Goal: Entertainment & Leisure: Consume media (video, audio)

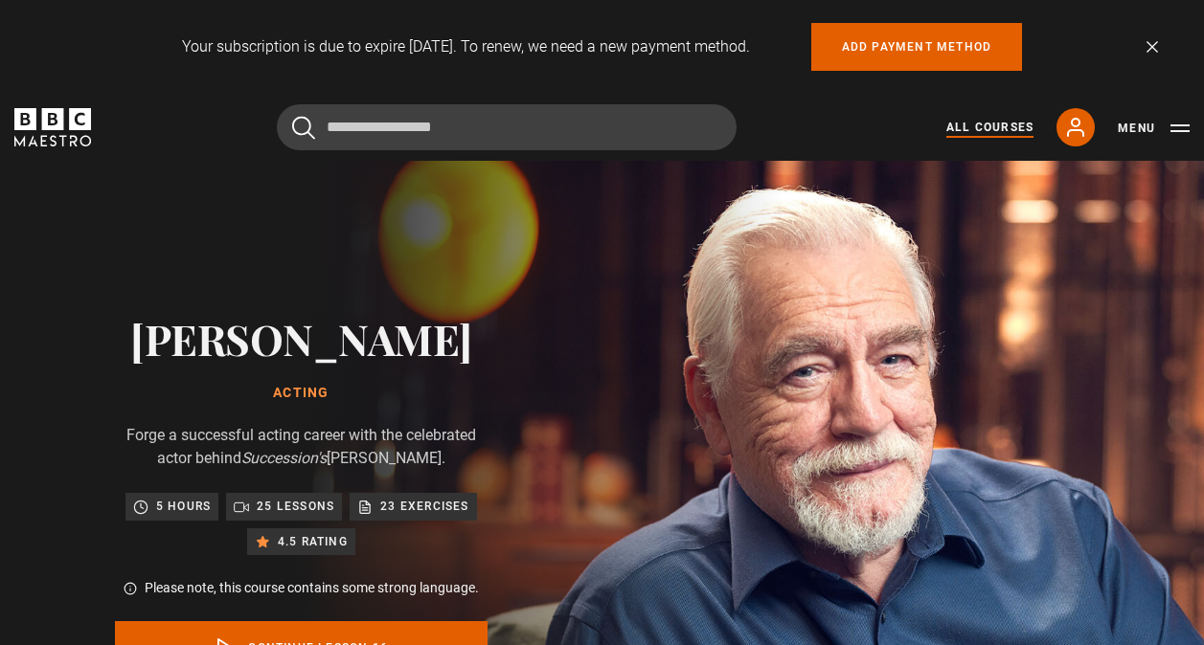
click at [1021, 124] on link "All Courses" at bounding box center [989, 127] width 87 height 17
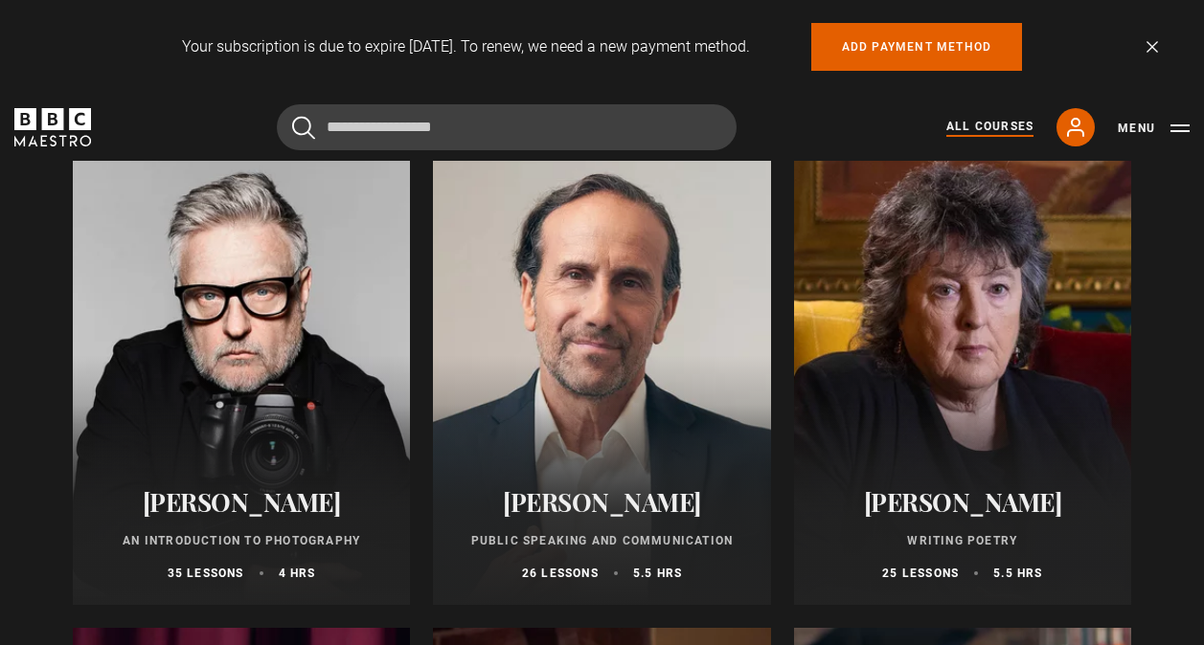
scroll to position [4118, 0]
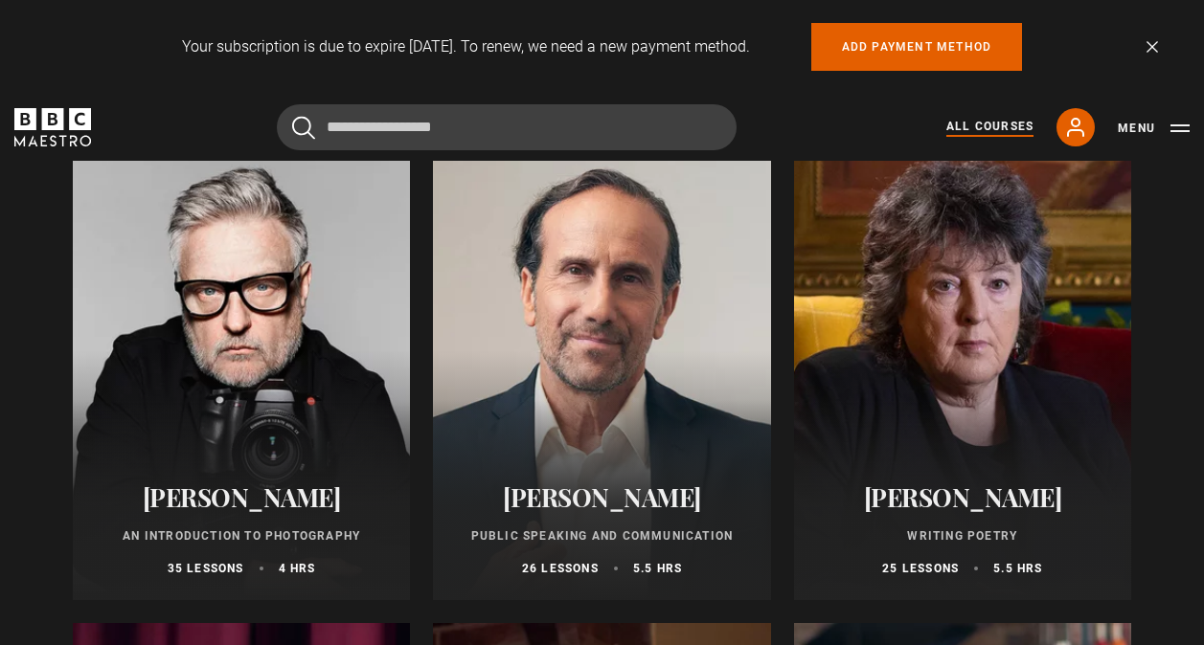
click at [257, 333] on div at bounding box center [241, 371] width 337 height 460
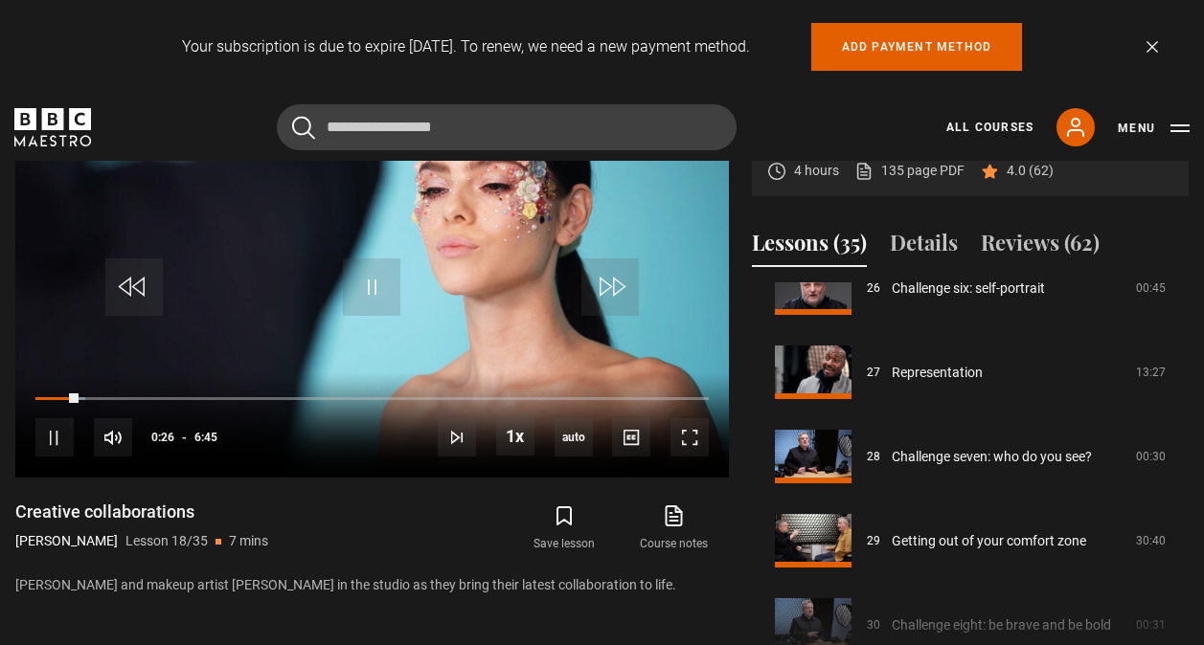
scroll to position [2486, 0]
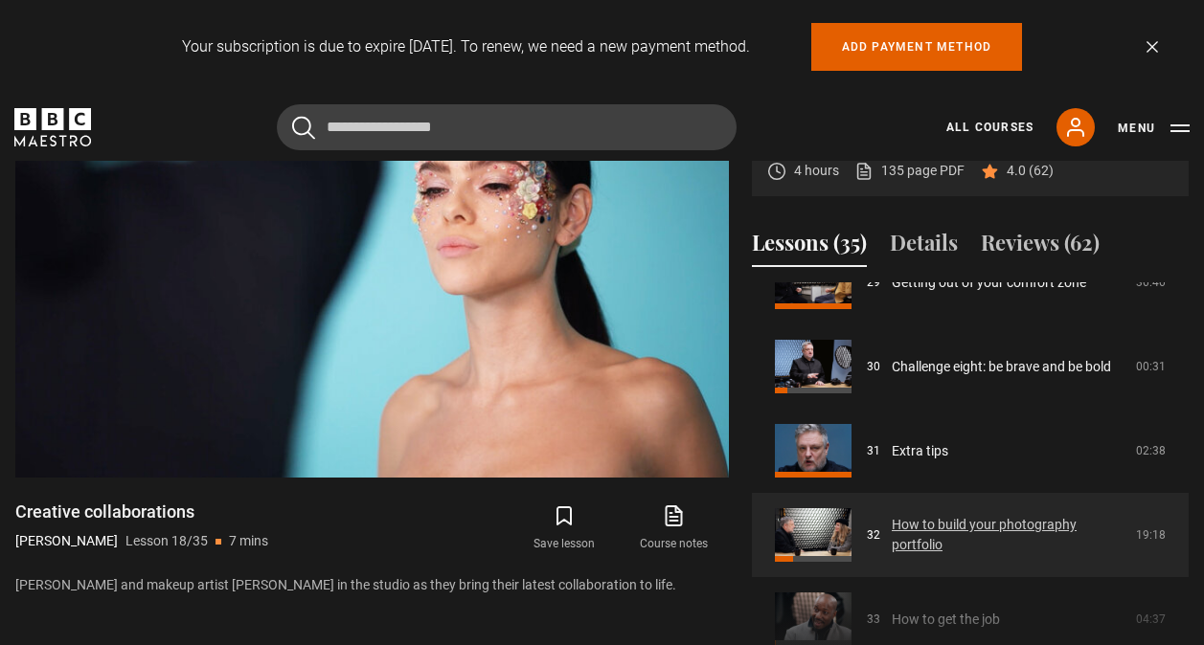
click at [987, 524] on link "How to build your photography portfolio" at bounding box center [1008, 535] width 233 height 40
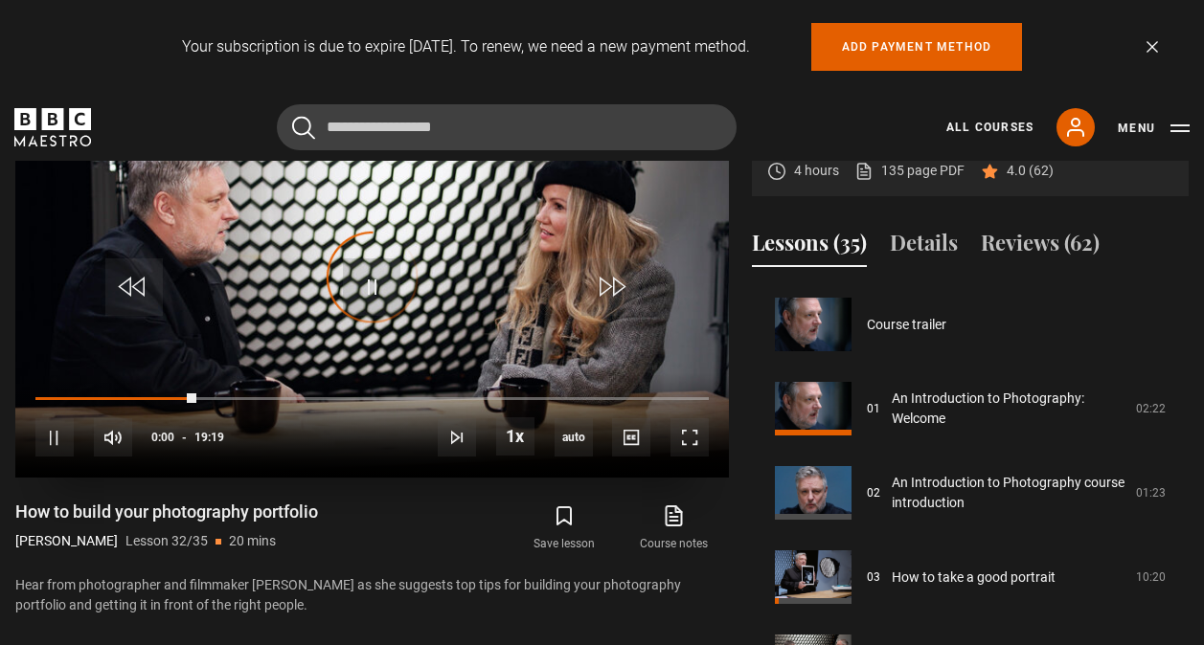
scroll to position [2612, 0]
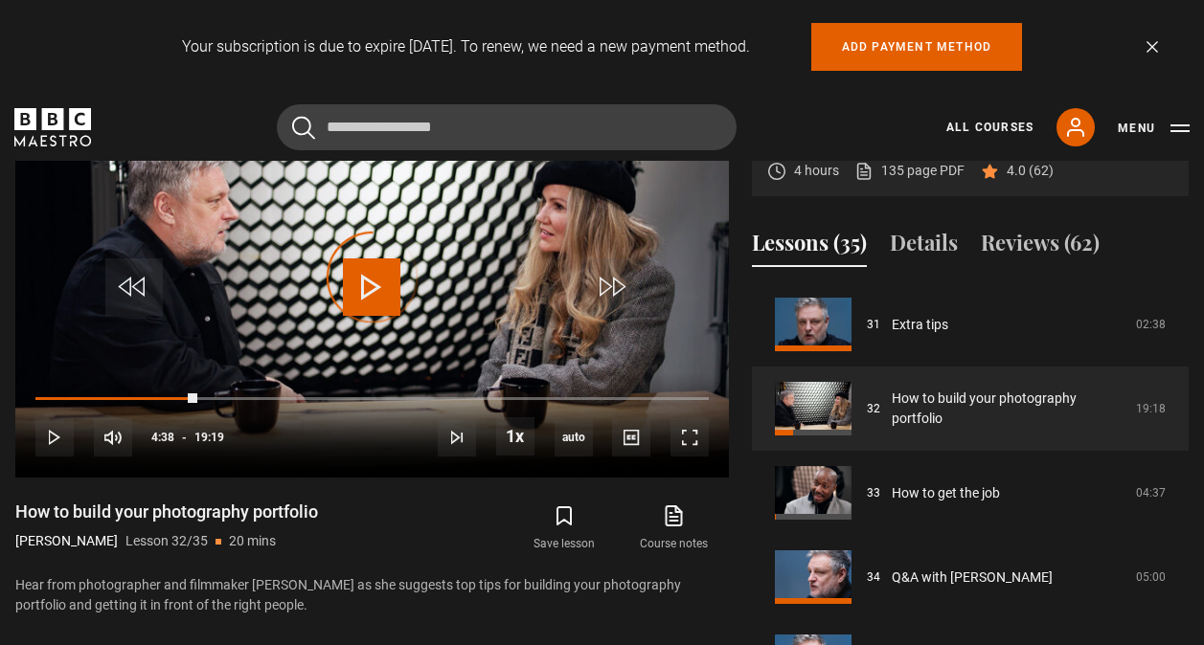
drag, startPoint x: 197, startPoint y: 395, endPoint x: 5, endPoint y: 395, distance: 192.5
click at [5, 395] on div "An Introduction to Photography [PERSON_NAME] 4 hours 135 page PDF (opens in new…" at bounding box center [602, 387] width 1204 height 620
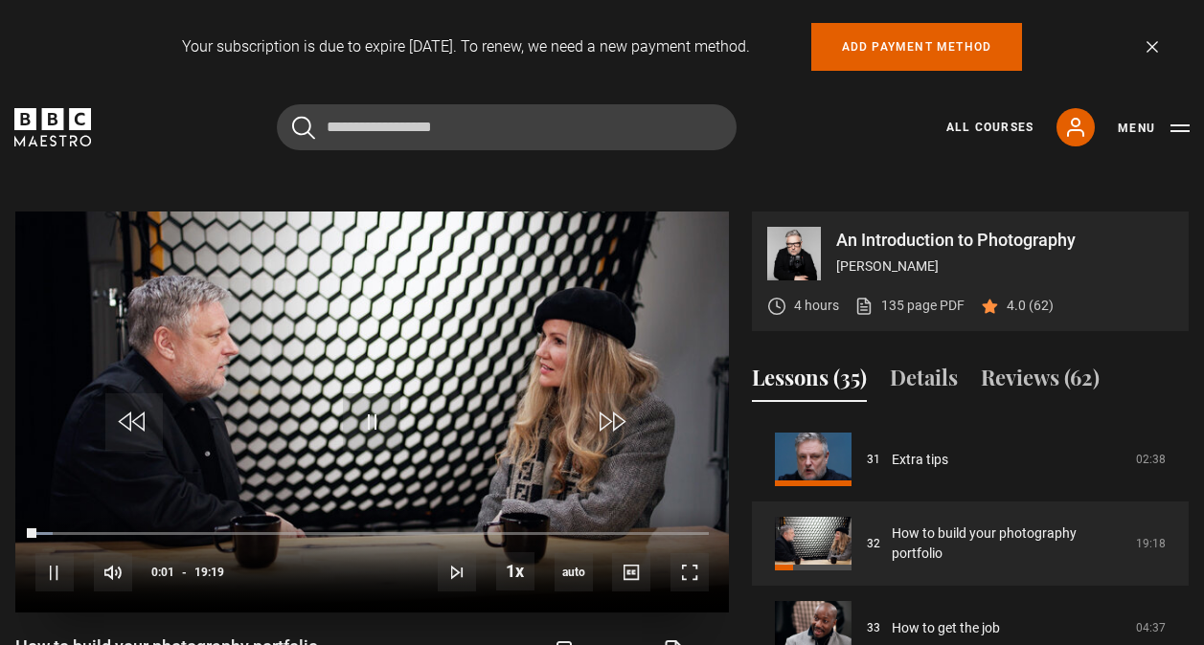
scroll to position [811, 0]
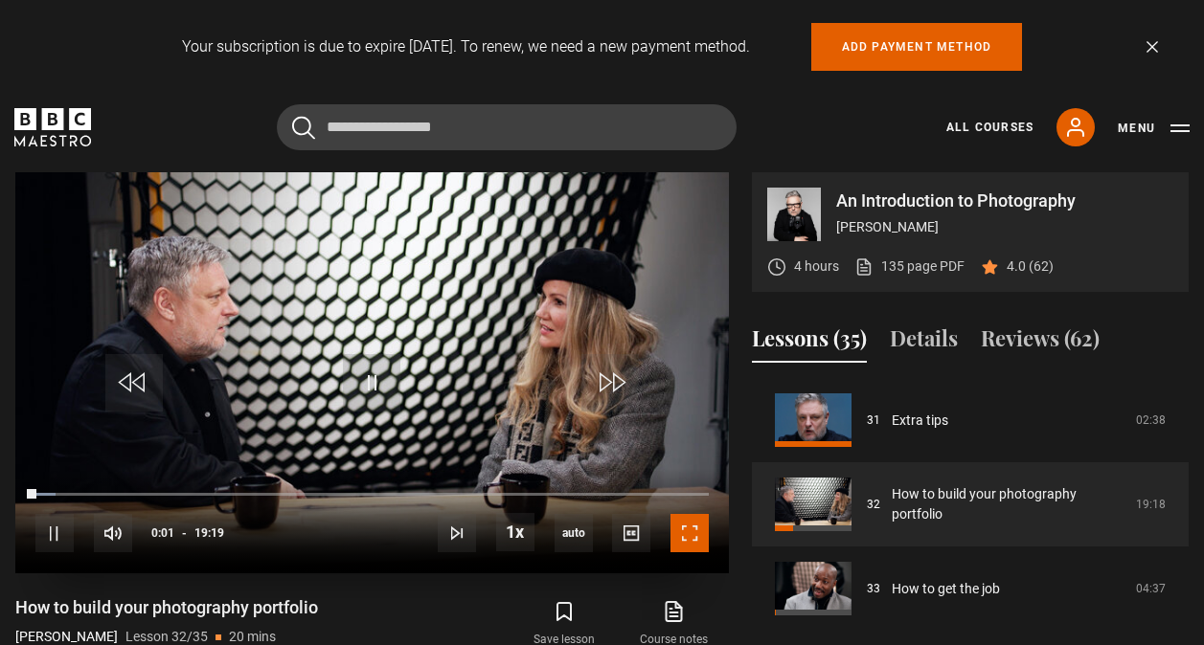
click at [708, 528] on span "Video Player" at bounding box center [689, 533] width 38 height 38
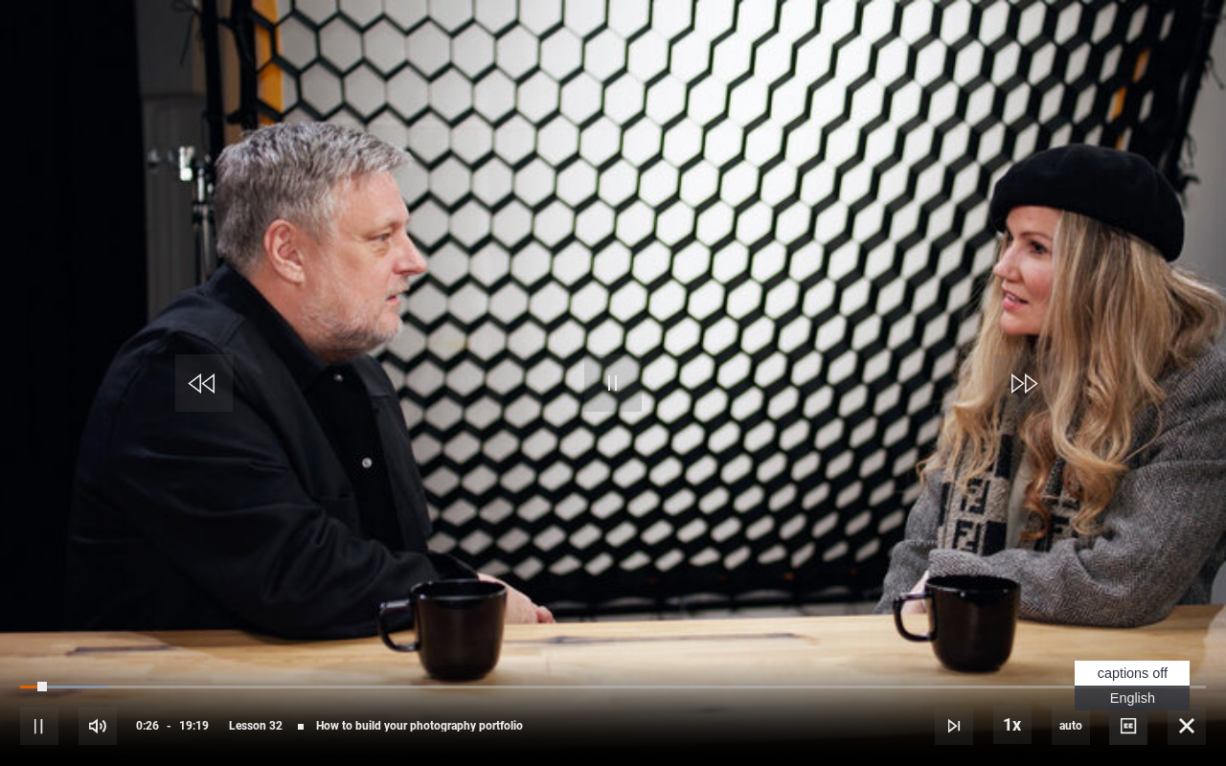
click at [1128, 644] on span "Video Player" at bounding box center [1128, 726] width 38 height 38
click at [1118, 644] on span "English Captions" at bounding box center [1132, 697] width 45 height 15
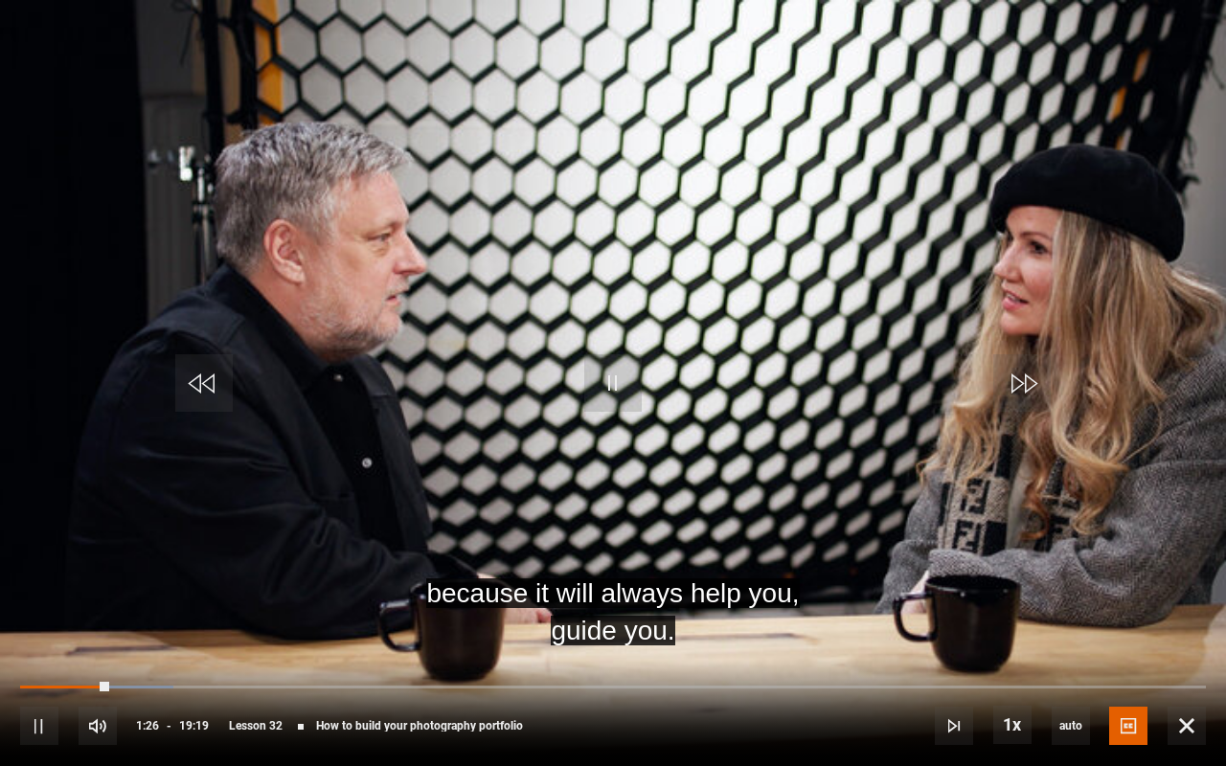
drag, startPoint x: 1212, startPoint y: 413, endPoint x: 1191, endPoint y: 413, distance: 21.1
click at [1203, 413] on video "Video Player" at bounding box center [613, 383] width 1226 height 766
click at [385, 473] on video "Video Player" at bounding box center [613, 383] width 1226 height 766
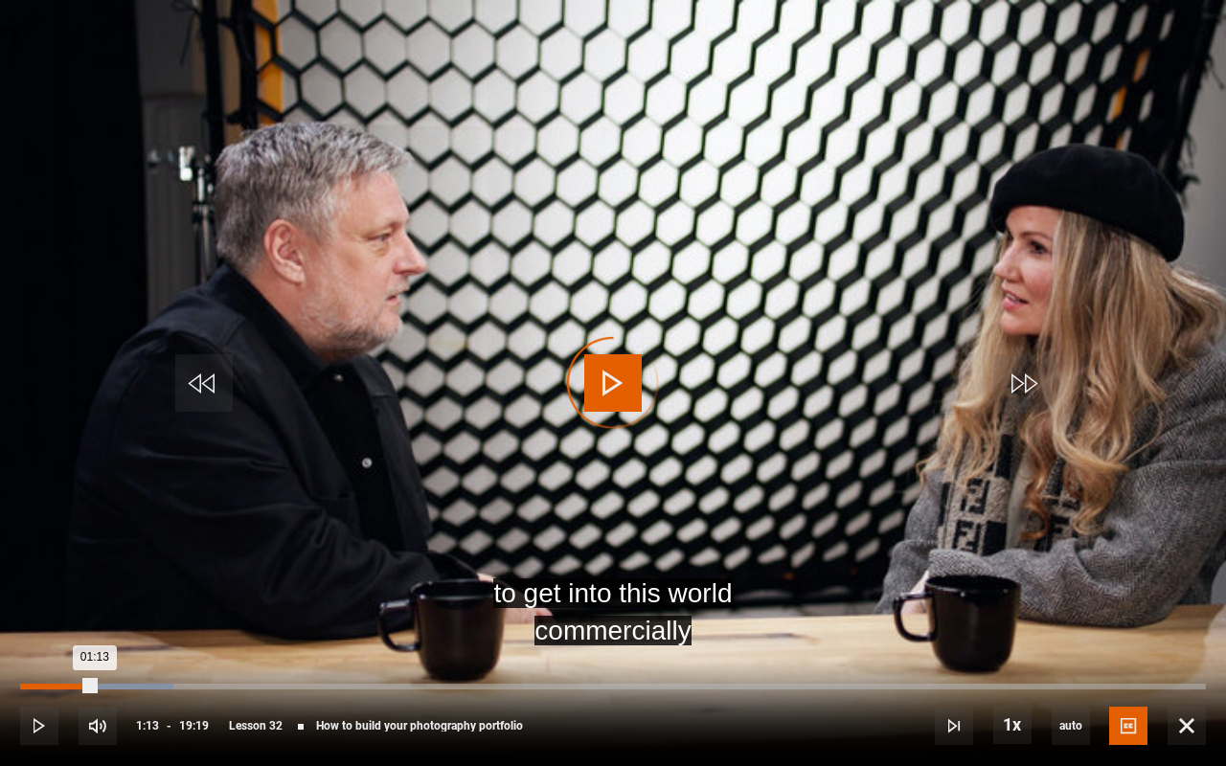
click at [94, 644] on div "Loaded : 12.94% 01:12 01:13" at bounding box center [613, 687] width 1186 height 6
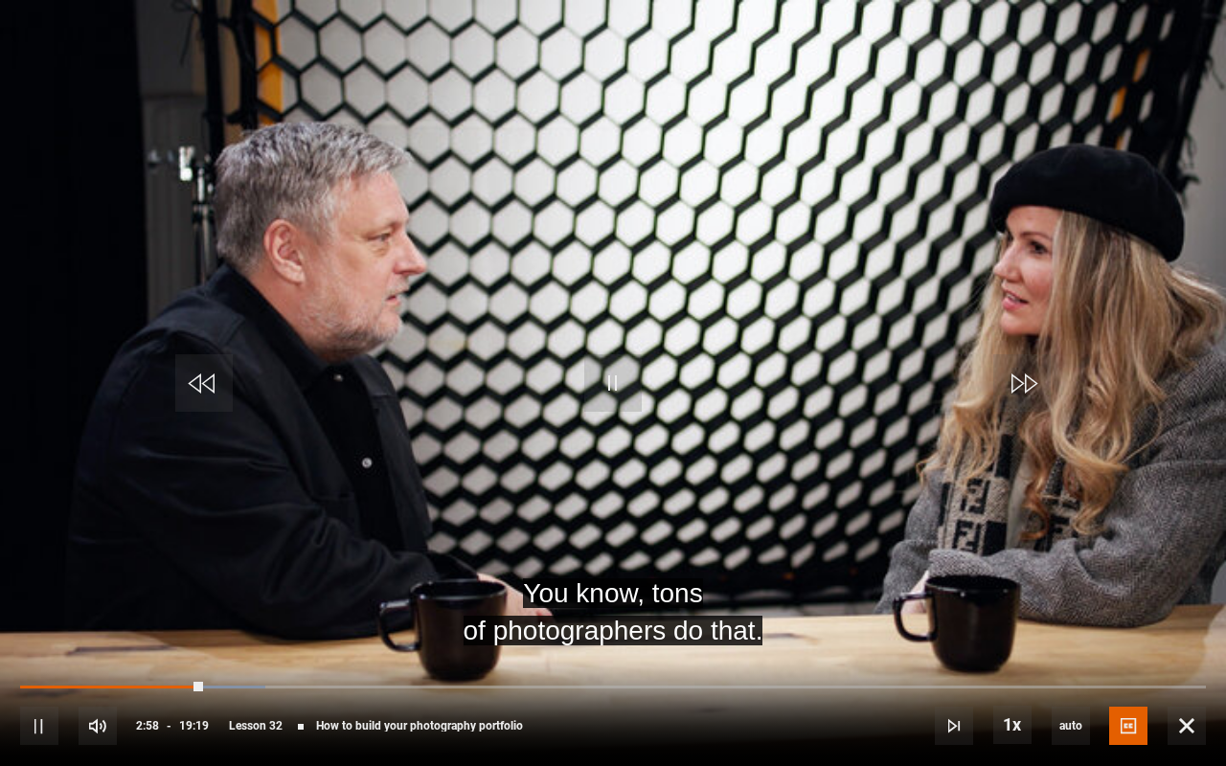
click at [532, 468] on video "Video Player" at bounding box center [613, 383] width 1226 height 766
click at [593, 515] on video "Video Player" at bounding box center [613, 383] width 1226 height 766
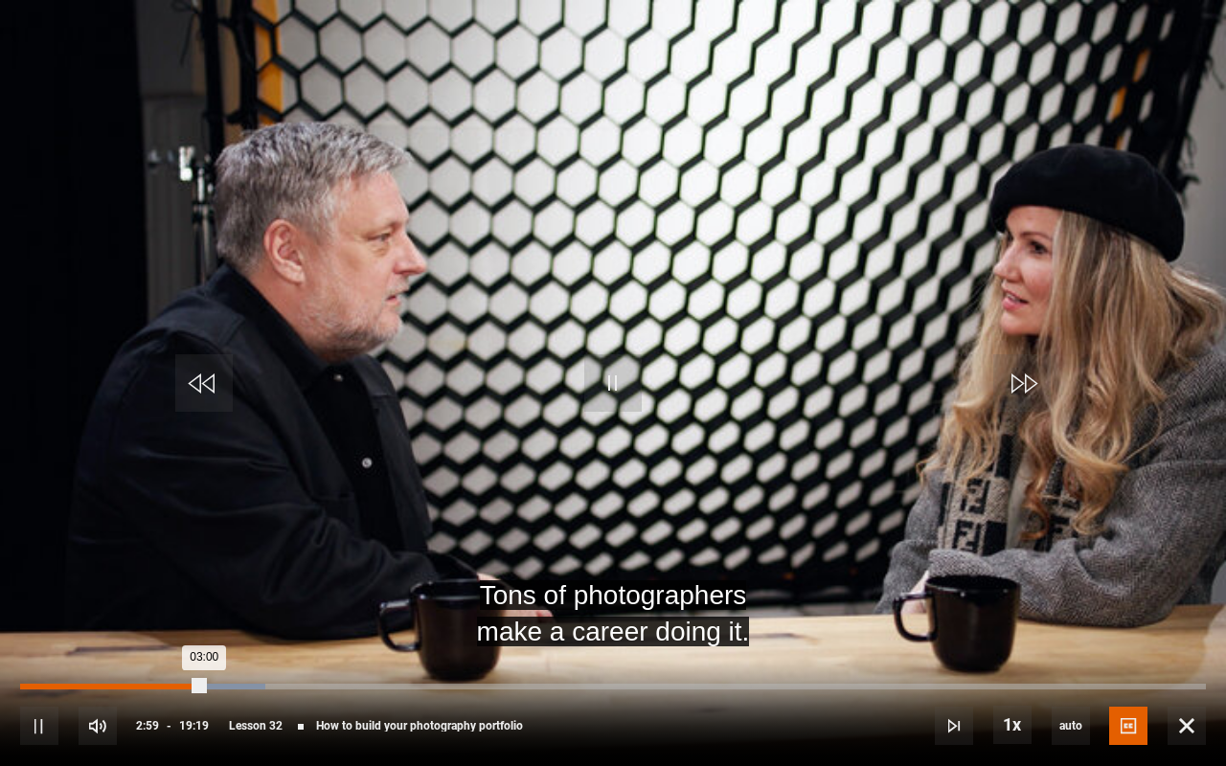
click at [179, 644] on div "03:00" at bounding box center [112, 687] width 184 height 6
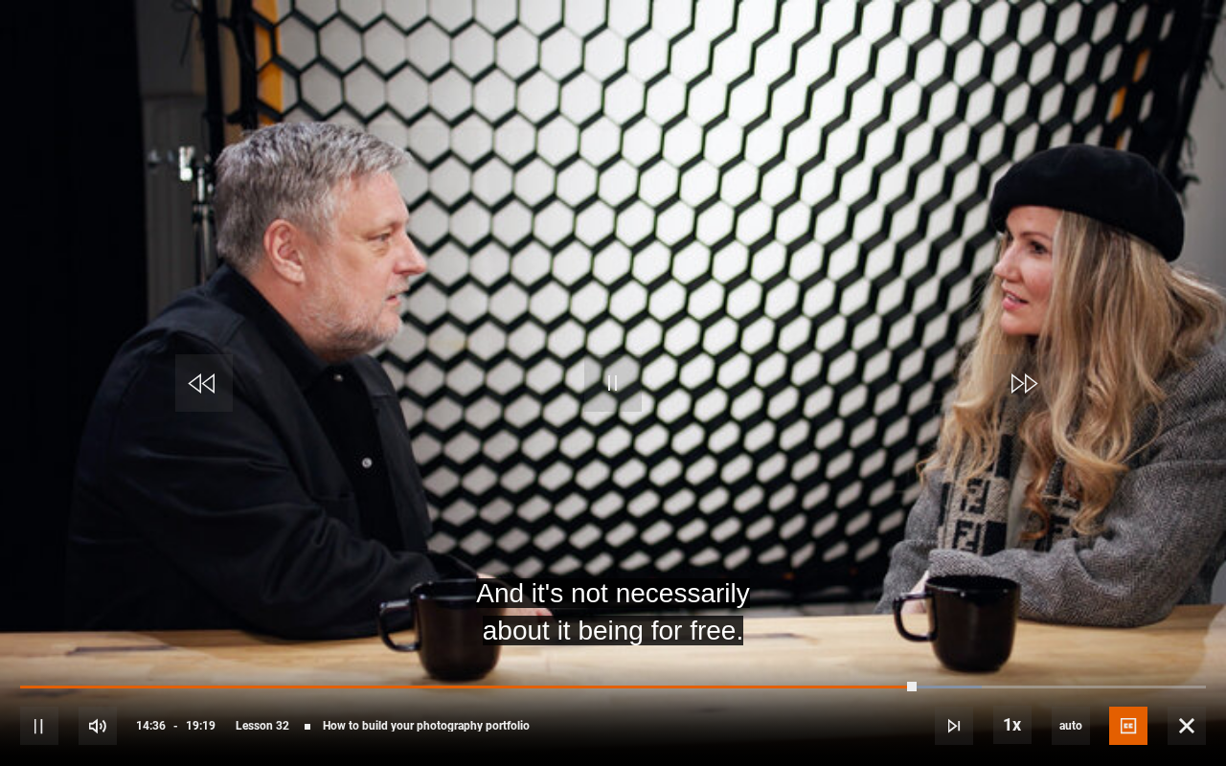
click at [580, 524] on video "Video Player" at bounding box center [613, 383] width 1226 height 766
click at [743, 579] on video "Video Player" at bounding box center [613, 383] width 1226 height 766
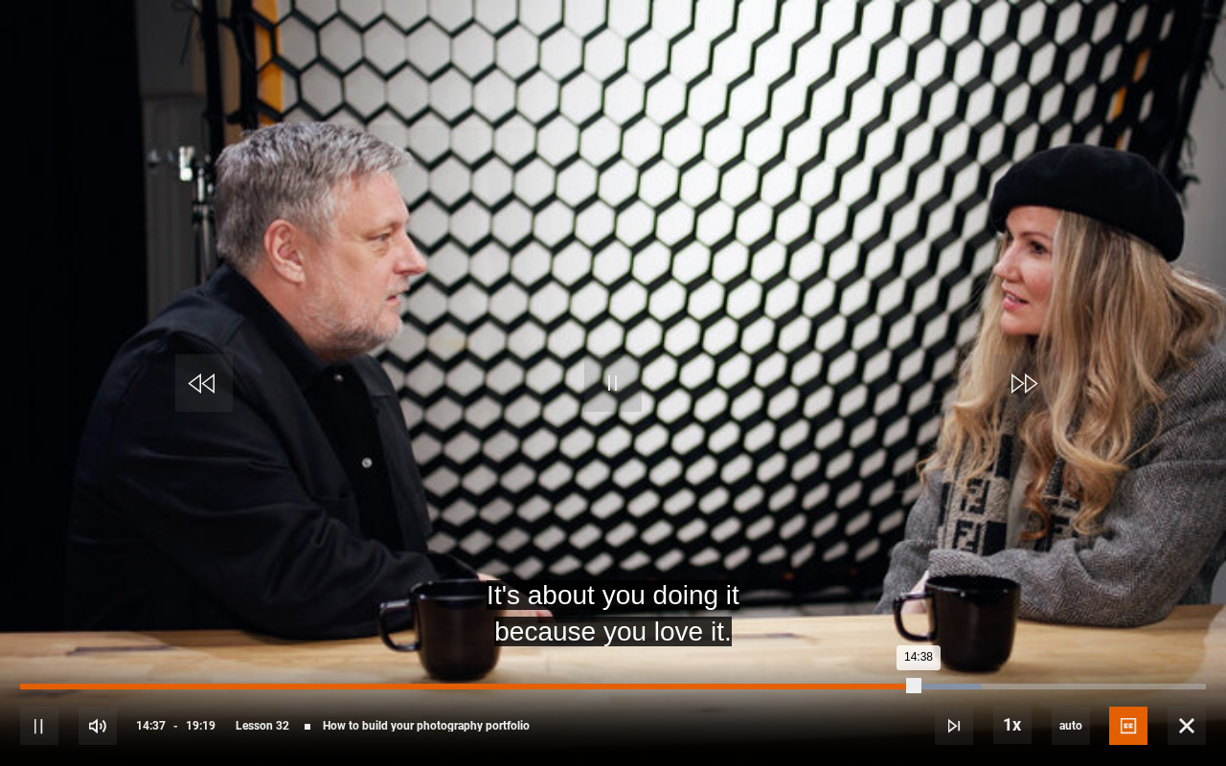
click at [907, 644] on div "14:38" at bounding box center [469, 687] width 898 height 6
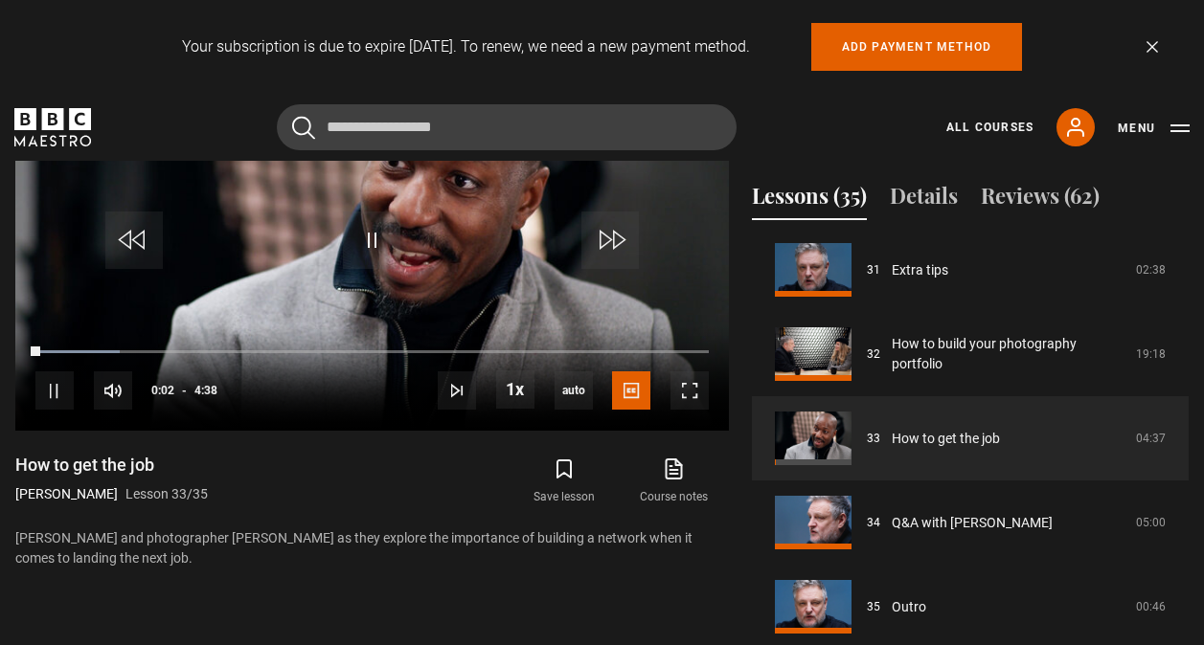
scroll to position [907, 0]
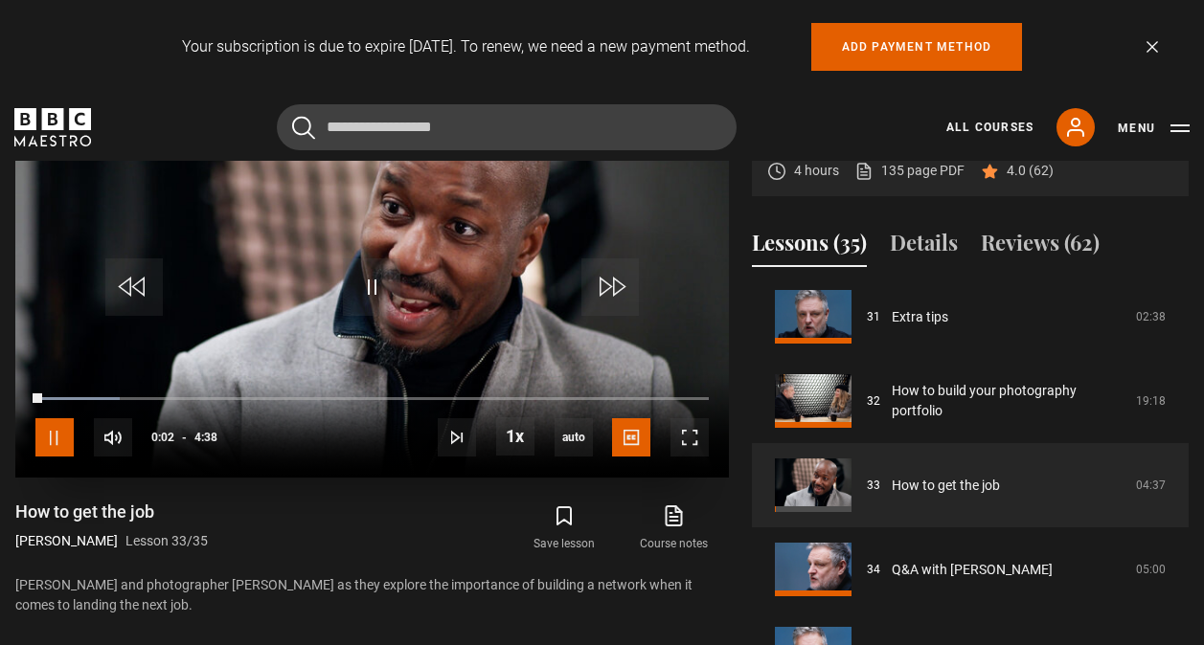
click at [50, 441] on span "Video Player" at bounding box center [54, 437] width 38 height 38
